Goal: Entertainment & Leisure: Consume media (video, audio)

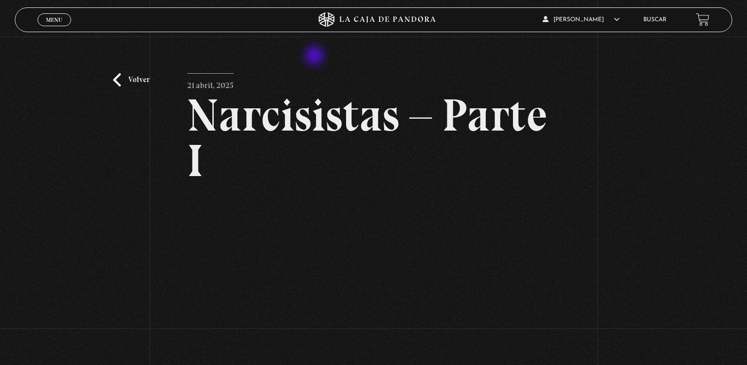
scroll to position [144, 0]
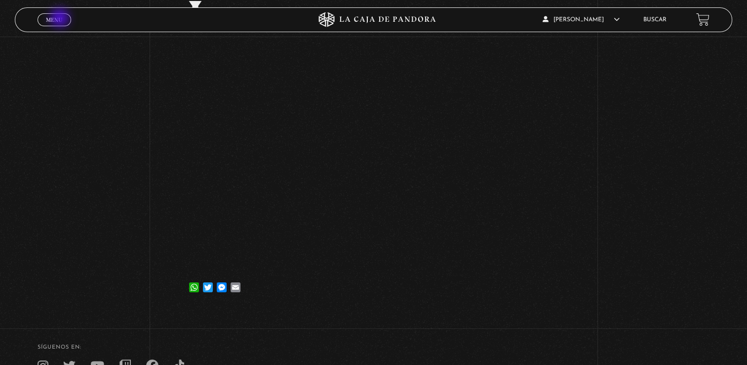
click at [61, 19] on span "Menu" at bounding box center [54, 20] width 16 height 6
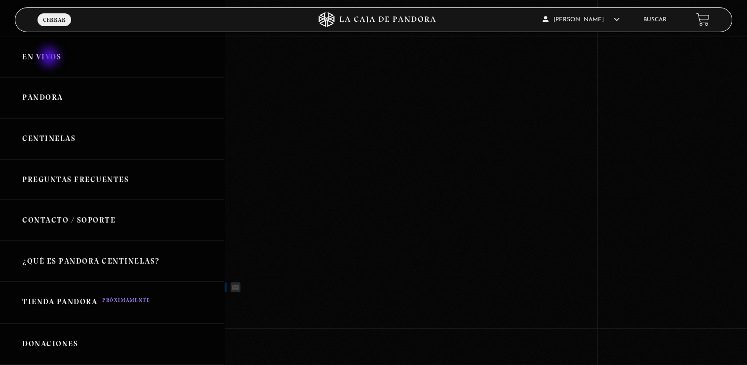
click at [50, 58] on link "En vivos" at bounding box center [112, 57] width 224 height 41
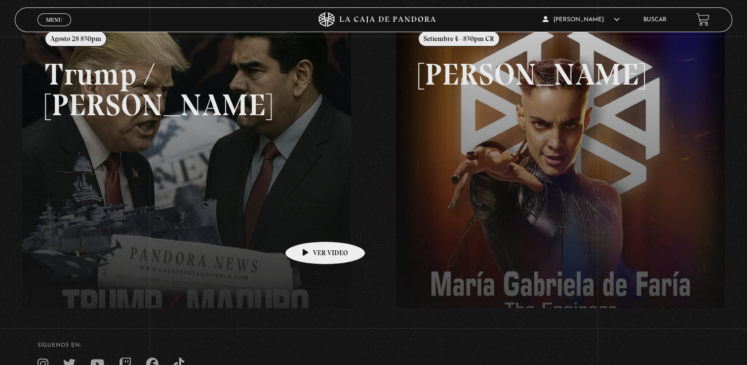
scroll to position [236, 0]
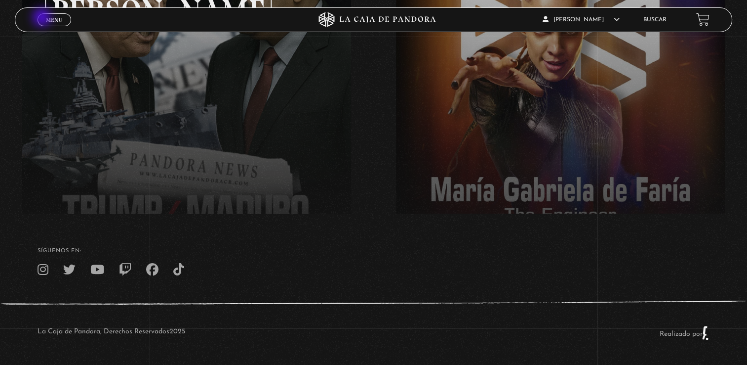
click at [43, 18] on link "Menu Cerrar" at bounding box center [55, 19] width 34 height 13
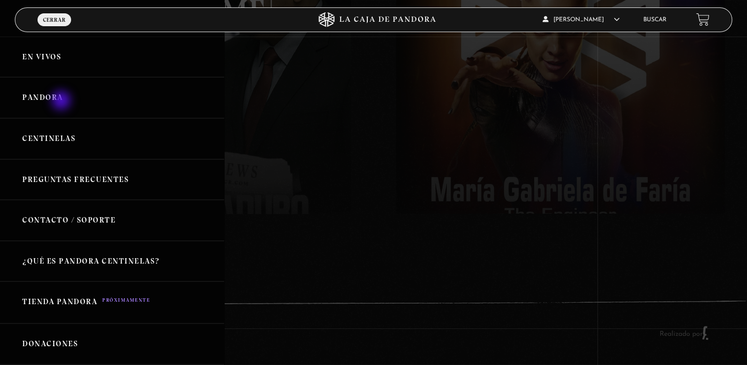
click at [62, 101] on link "Pandora" at bounding box center [112, 97] width 224 height 41
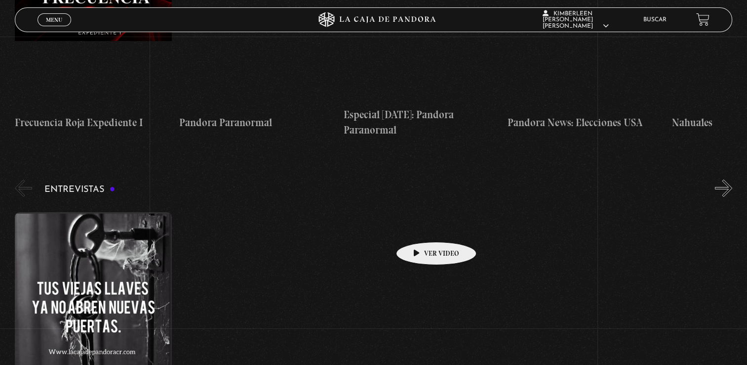
scroll to position [3692, 0]
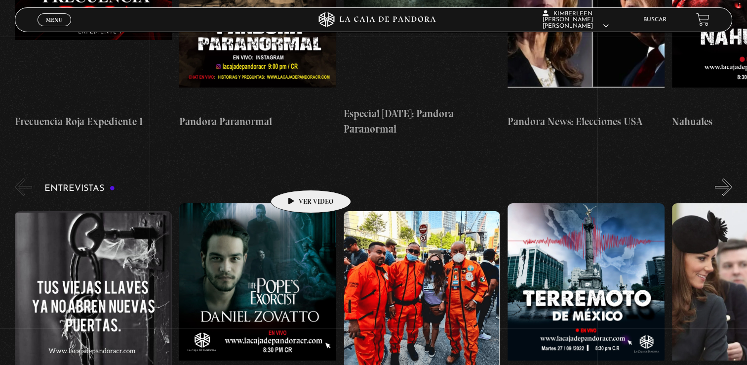
click at [295, 203] on figure at bounding box center [257, 292] width 157 height 178
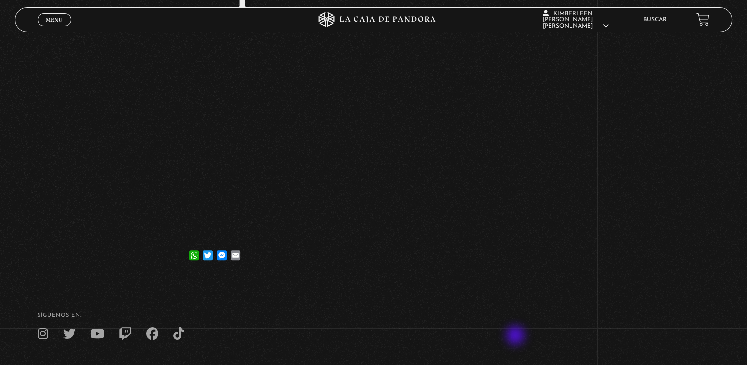
scroll to position [242, 0]
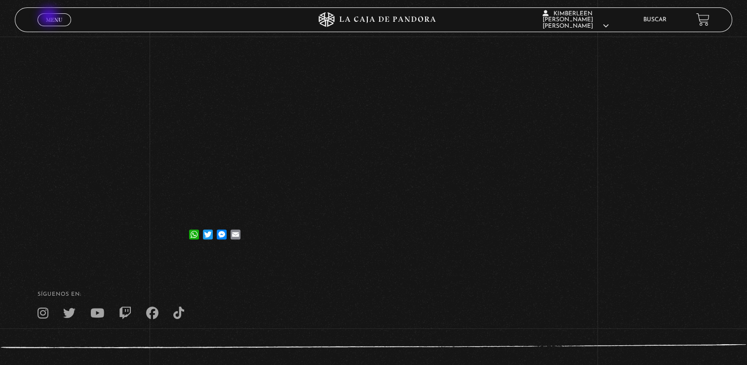
click at [50, 17] on span "Menu" at bounding box center [54, 20] width 16 height 6
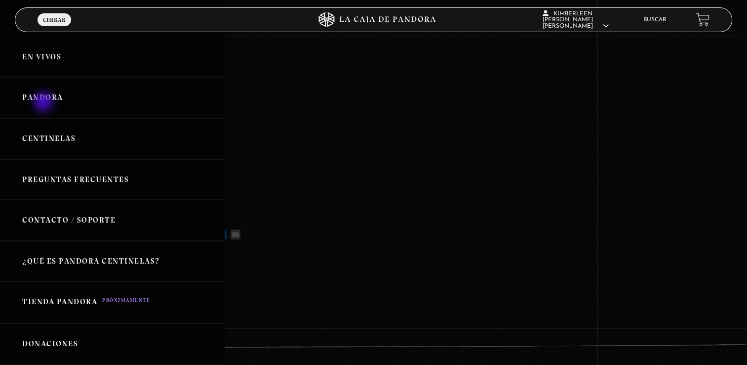
click at [44, 103] on link "Pandora" at bounding box center [112, 97] width 224 height 41
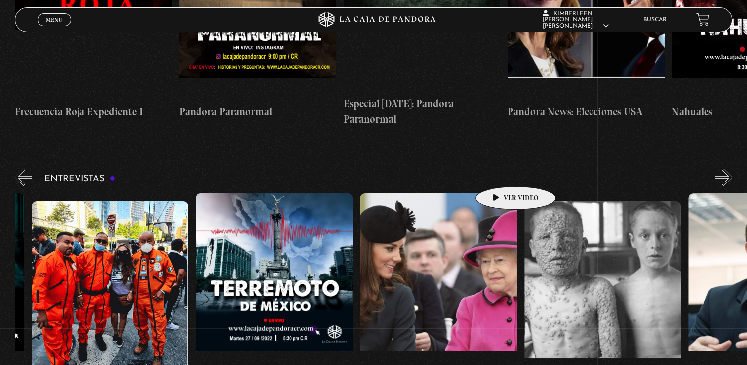
scroll to position [0, 410]
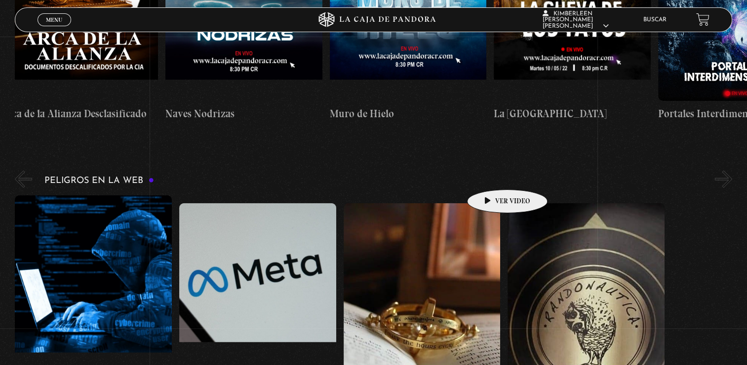
scroll to position [2317, 0]
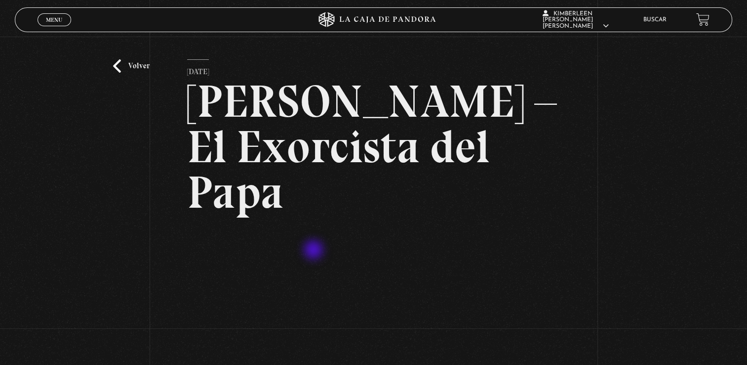
scroll to position [13, 0]
click at [121, 68] on link "Volver" at bounding box center [131, 66] width 37 height 13
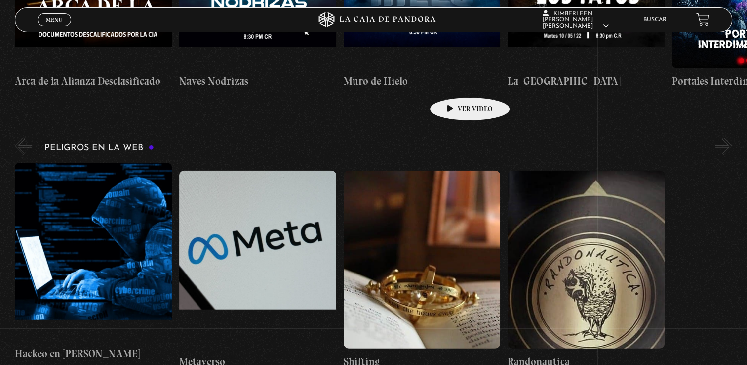
scroll to position [2332, 0]
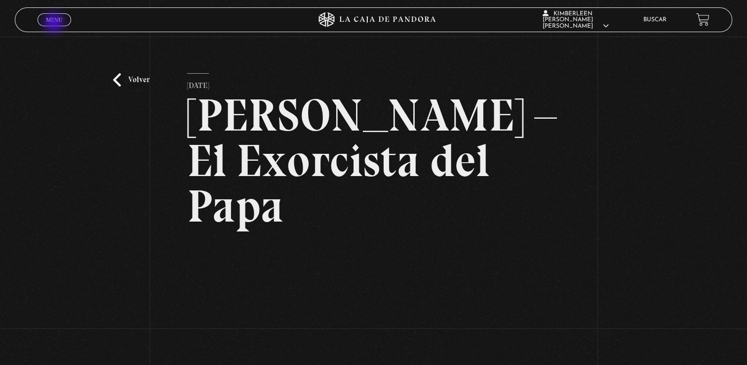
click at [55, 24] on link "Menu Cerrar" at bounding box center [55, 19] width 34 height 13
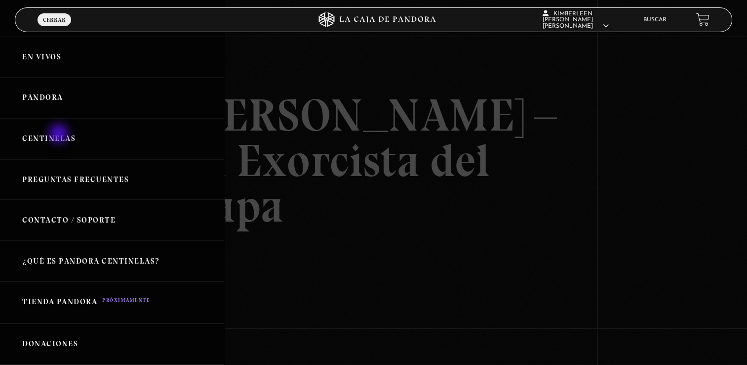
click at [60, 134] on link "Centinelas" at bounding box center [112, 138] width 224 height 41
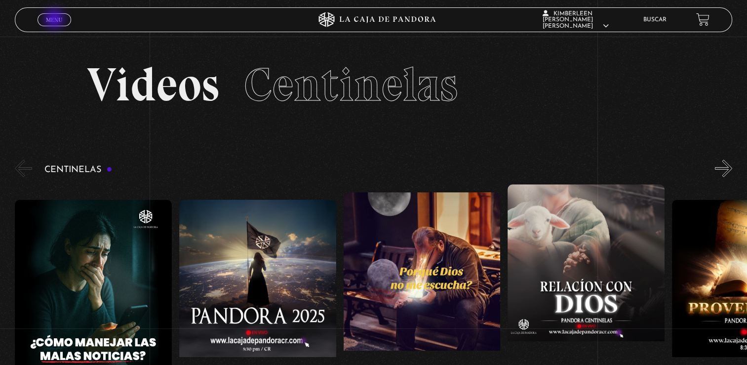
click at [55, 20] on span "Menu" at bounding box center [54, 20] width 16 height 6
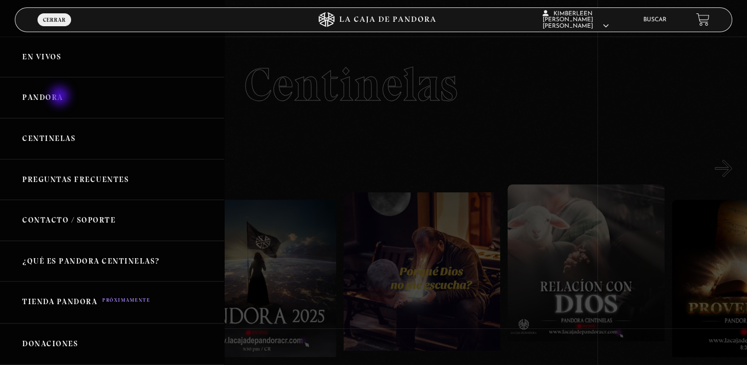
click at [61, 97] on link "Pandora" at bounding box center [112, 97] width 224 height 41
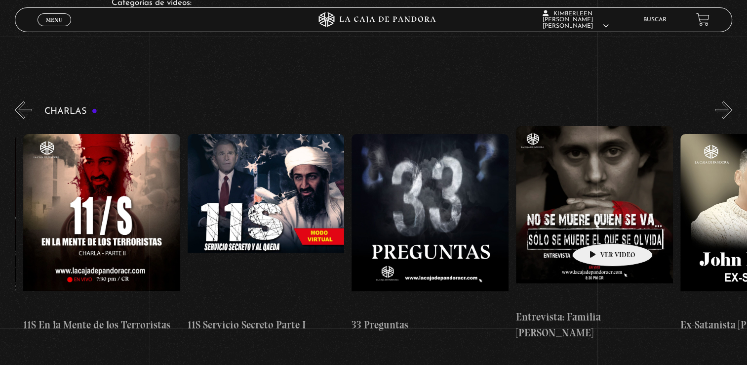
scroll to position [0, 410]
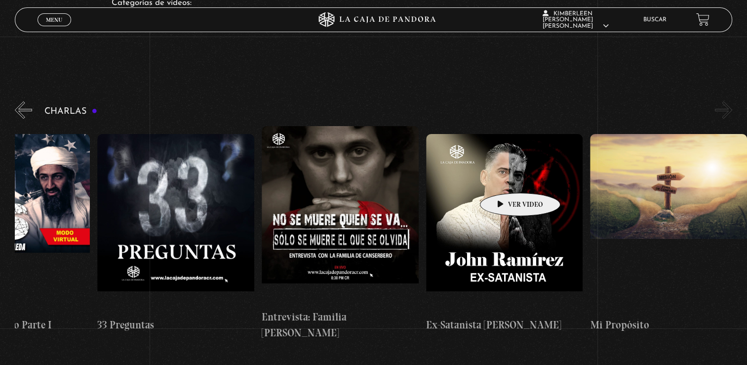
click at [505, 178] on figure at bounding box center [504, 223] width 157 height 178
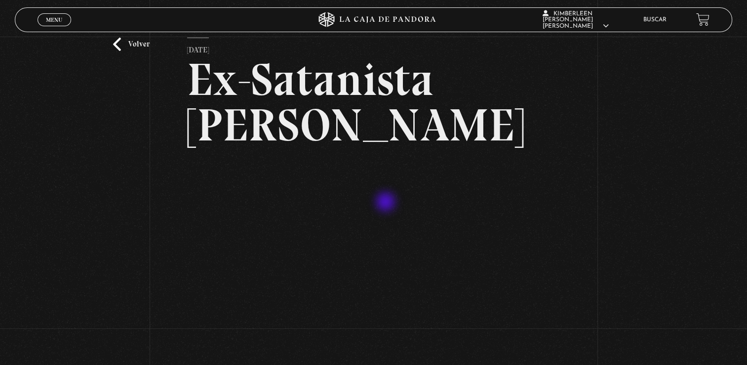
scroll to position [93, 0]
